Goal: Transaction & Acquisition: Purchase product/service

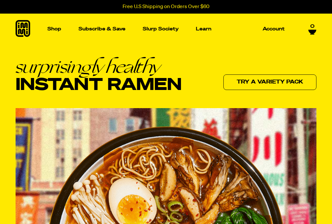
click at [63, 96] on img "Main navigation" at bounding box center [42, 87] width 61 height 61
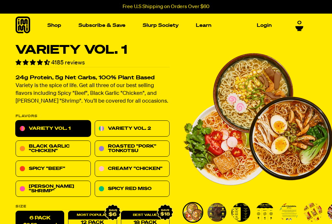
click at [213, 94] on img "Main navigation" at bounding box center [207, 80] width 61 height 61
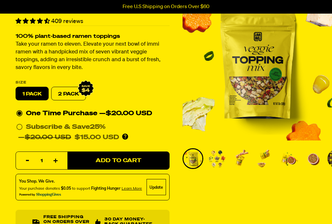
scroll to position [43, 0]
